Goal: Task Accomplishment & Management: Complete application form

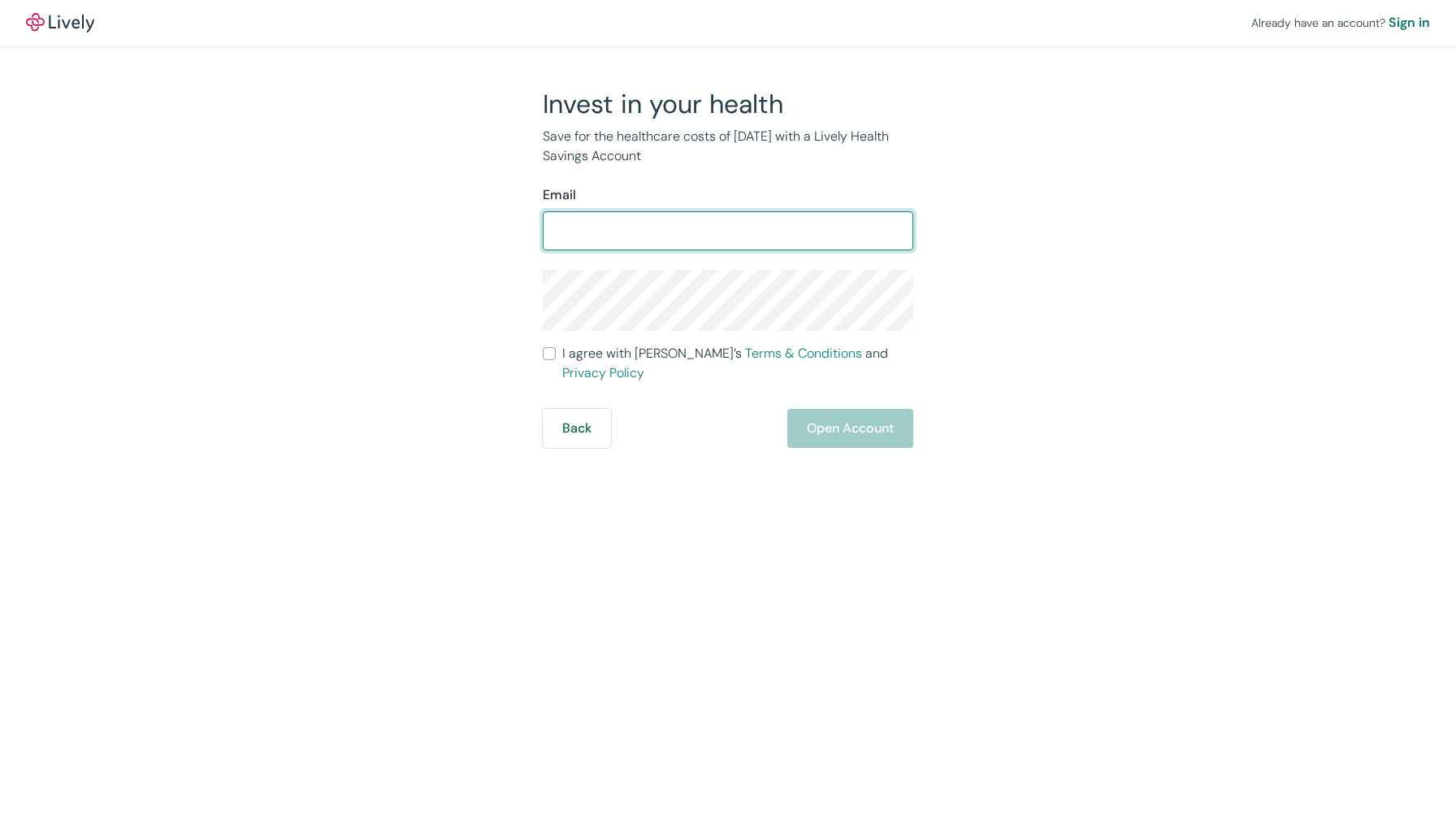
click at [828, 231] on input "Email" at bounding box center [728, 230] width 370 height 32
type input "vuvanle120@gmail.com"
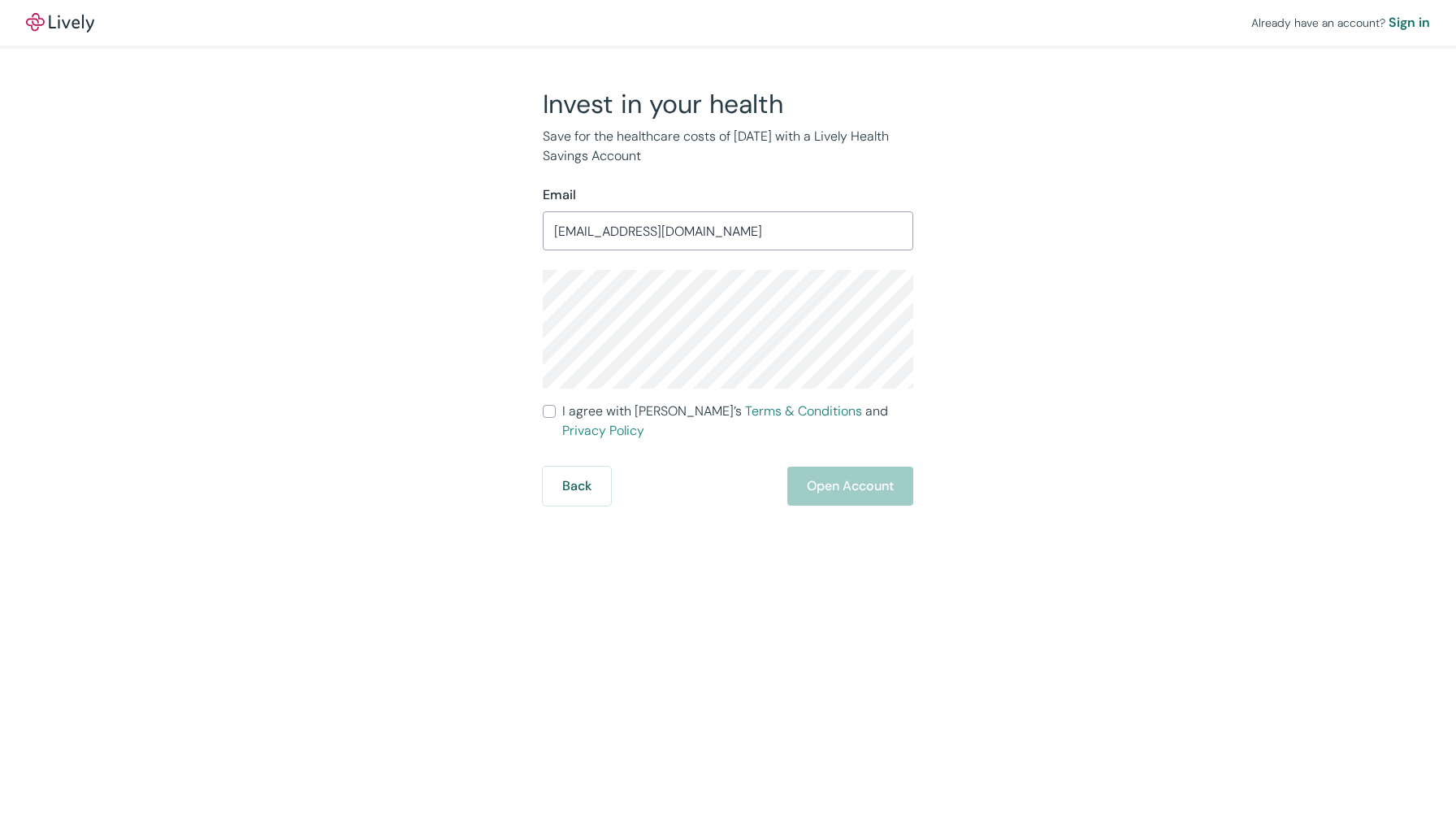
click at [588, 414] on span "I agree with Lively’s Terms & Conditions and Privacy Policy" at bounding box center [737, 421] width 351 height 39
click at [556, 414] on input "I agree with Lively’s Terms & Conditions and Privacy Policy" at bounding box center [549, 411] width 13 height 13
checkbox input "true"
click at [842, 480] on button "Open Account" at bounding box center [850, 486] width 126 height 39
